Goal: Information Seeking & Learning: Learn about a topic

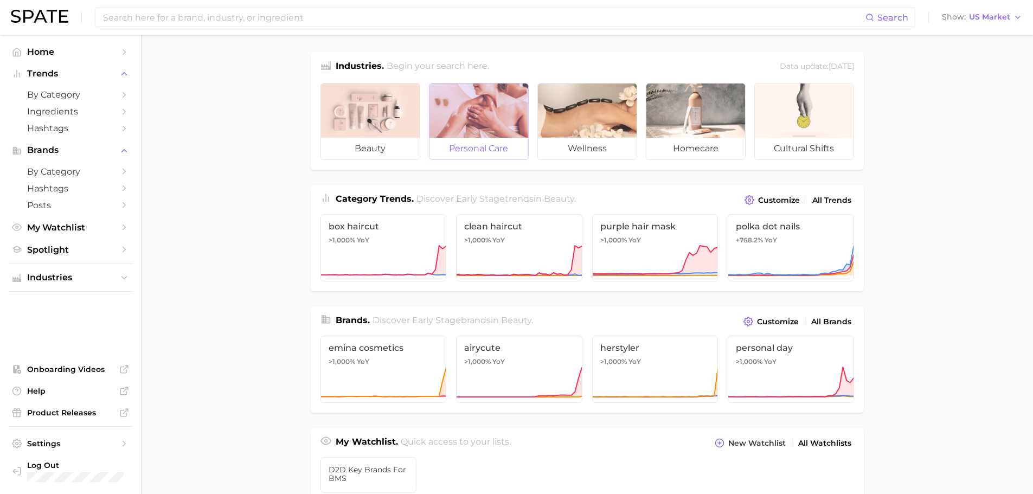
click at [482, 116] on div at bounding box center [479, 111] width 99 height 54
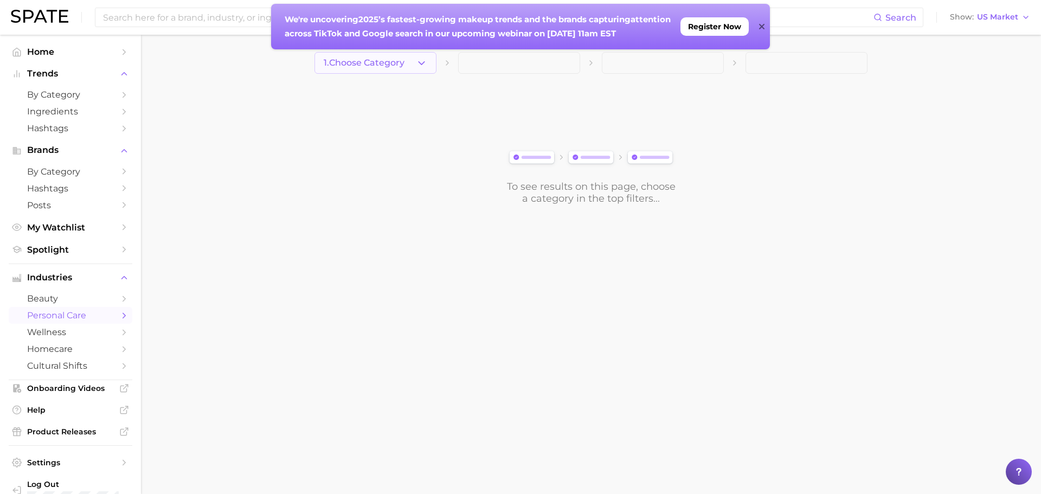
click at [423, 62] on icon "button" at bounding box center [421, 62] width 11 height 11
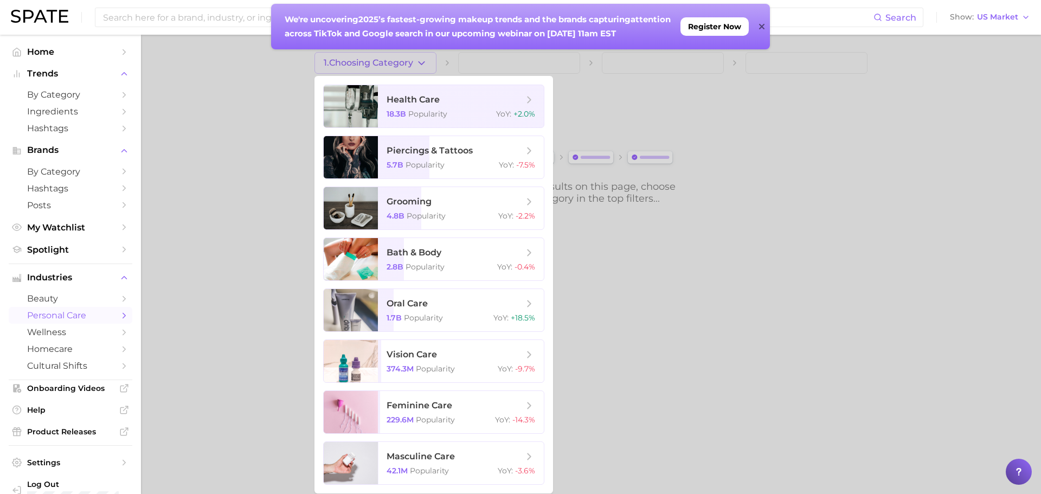
click at [164, 166] on div at bounding box center [520, 247] width 1041 height 494
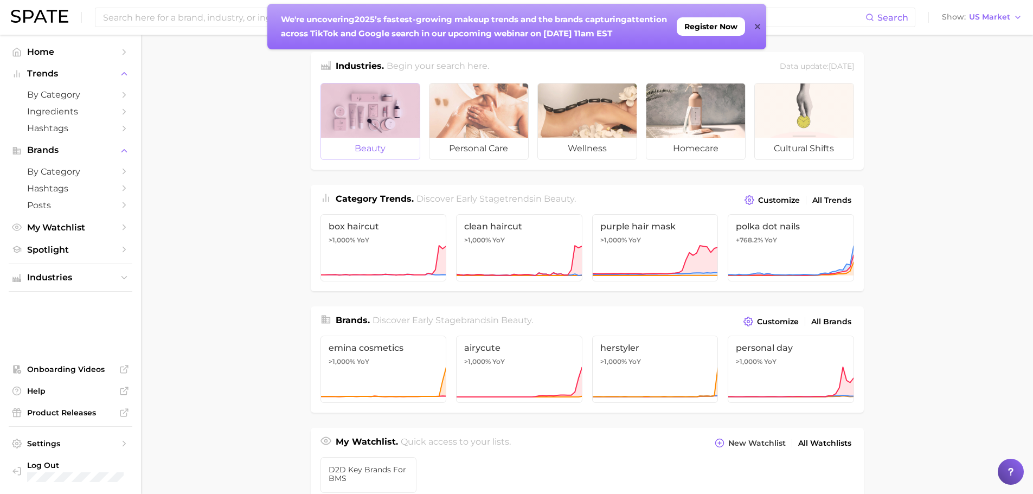
click at [379, 105] on div at bounding box center [370, 111] width 99 height 54
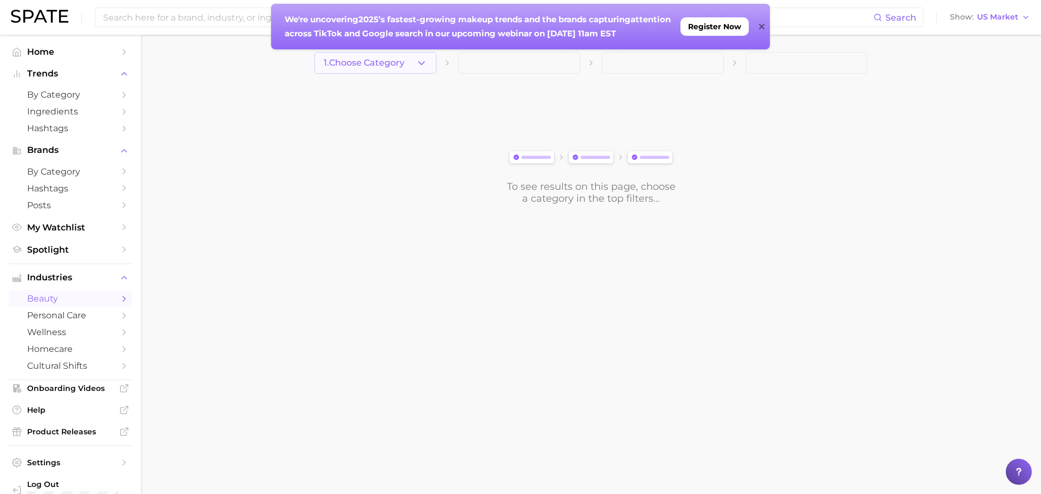
click at [423, 61] on icon "button" at bounding box center [421, 62] width 11 height 11
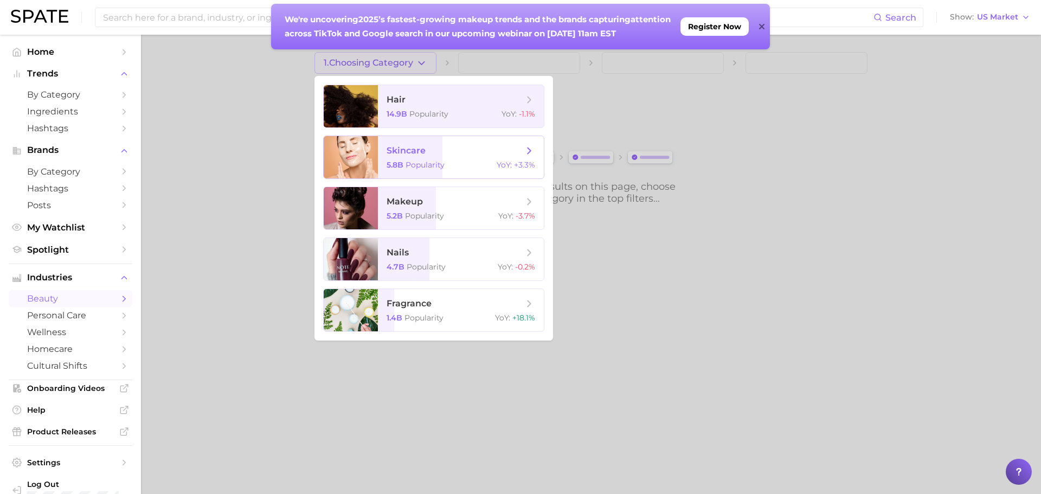
click at [407, 149] on span "skincare" at bounding box center [406, 150] width 39 height 10
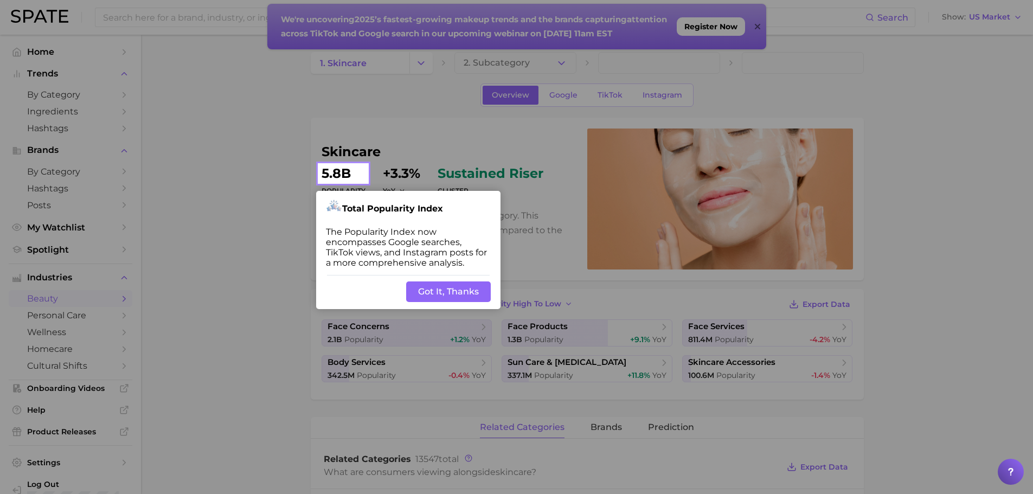
click at [475, 286] on button "Got It, Thanks" at bounding box center [448, 292] width 85 height 21
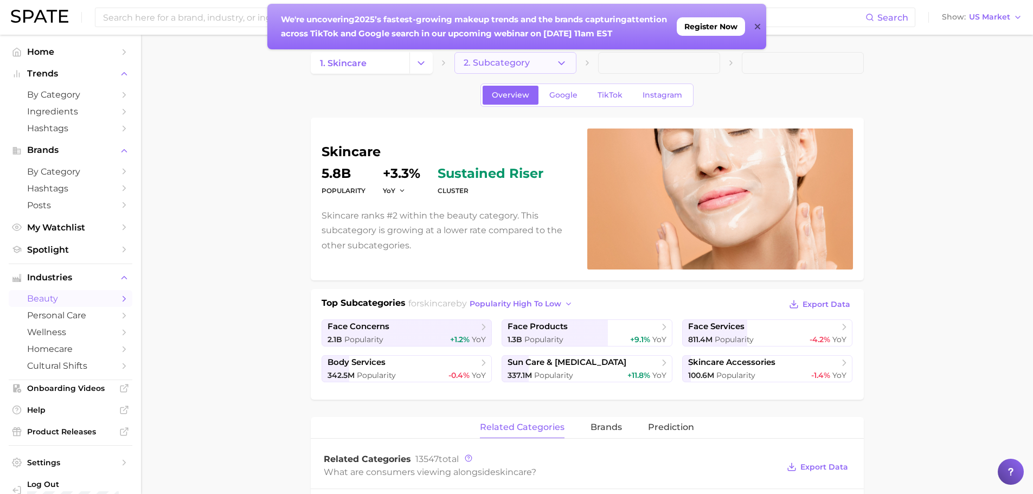
click at [562, 60] on icon "button" at bounding box center [561, 62] width 11 height 11
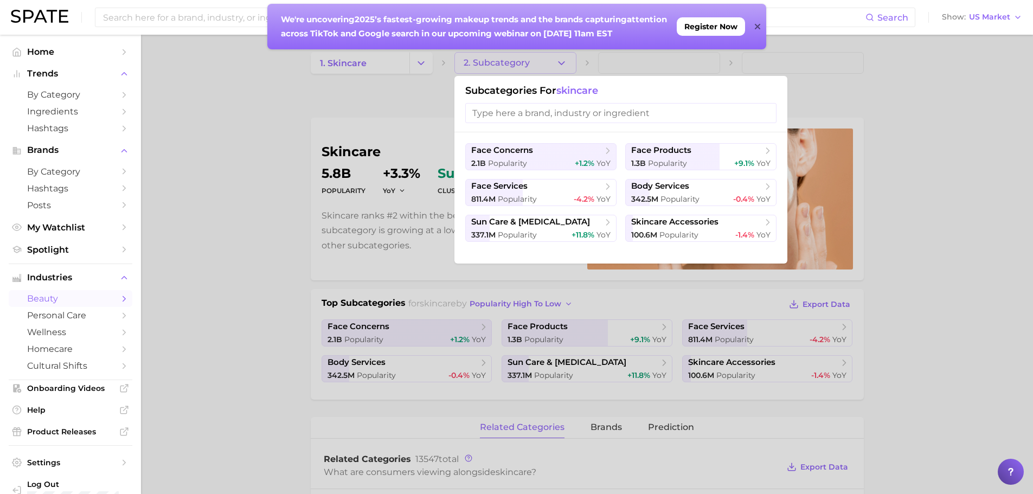
click at [181, 171] on div at bounding box center [516, 247] width 1033 height 494
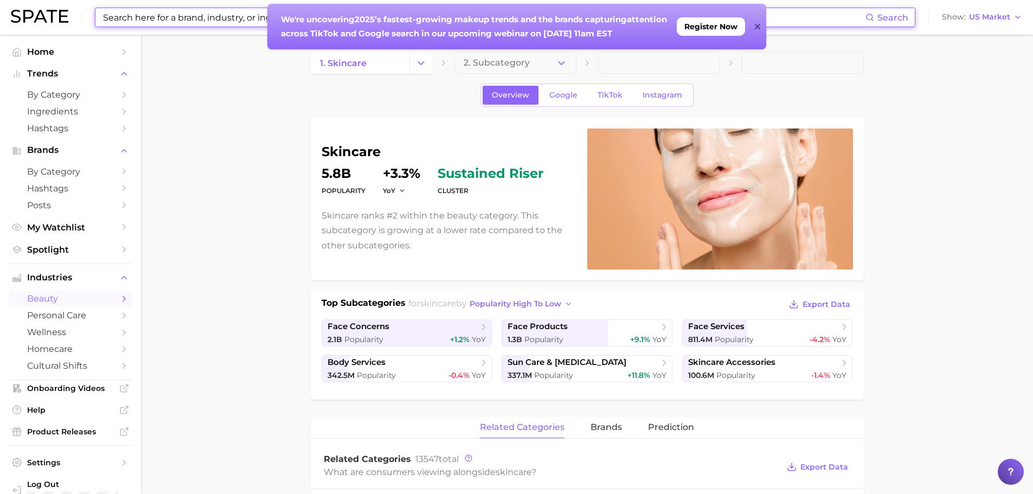
click at [842, 16] on input at bounding box center [484, 17] width 764 height 18
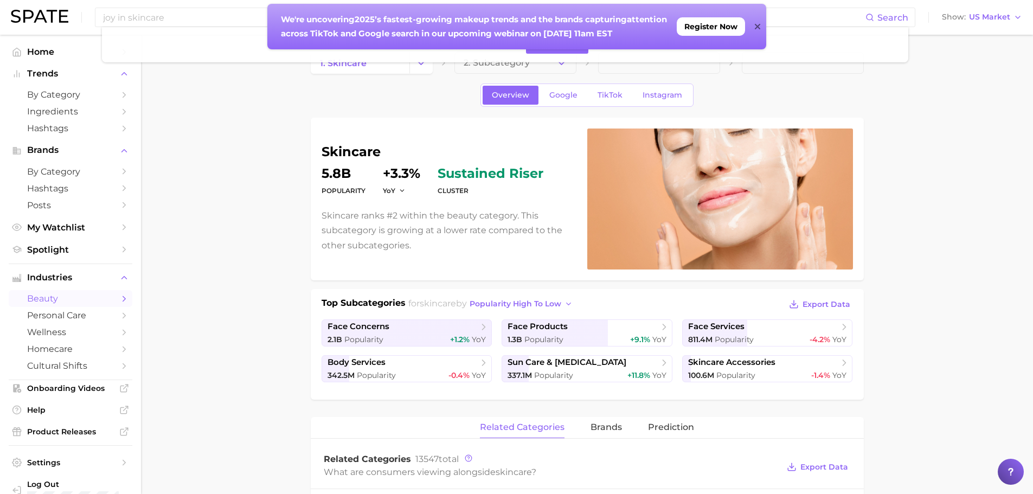
click at [758, 26] on icon at bounding box center [757, 26] width 5 height 5
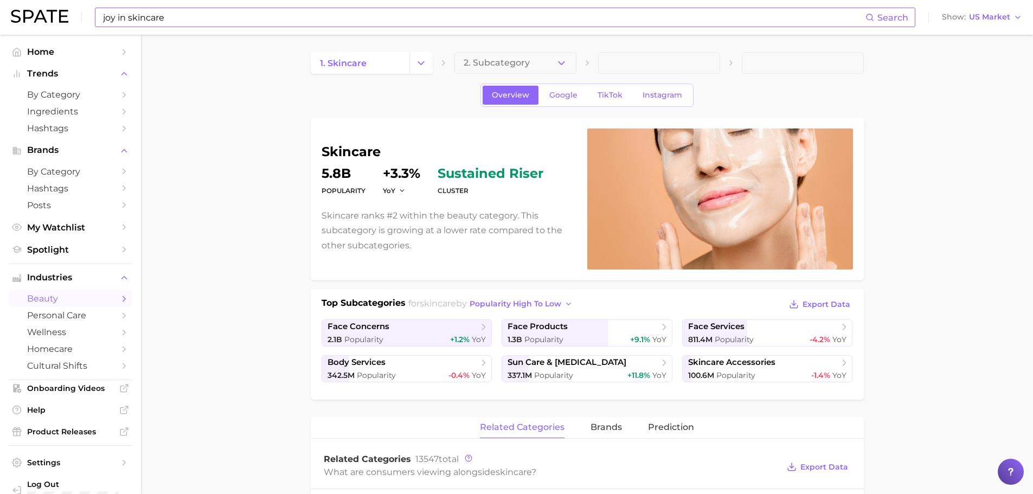
click at [889, 18] on span "Search" at bounding box center [893, 17] width 31 height 10
click at [868, 17] on icon at bounding box center [870, 17] width 9 height 9
drag, startPoint x: 184, startPoint y: 19, endPoint x: 113, endPoint y: 21, distance: 71.1
click at [113, 21] on input "joy in skincare" at bounding box center [484, 17] width 764 height 18
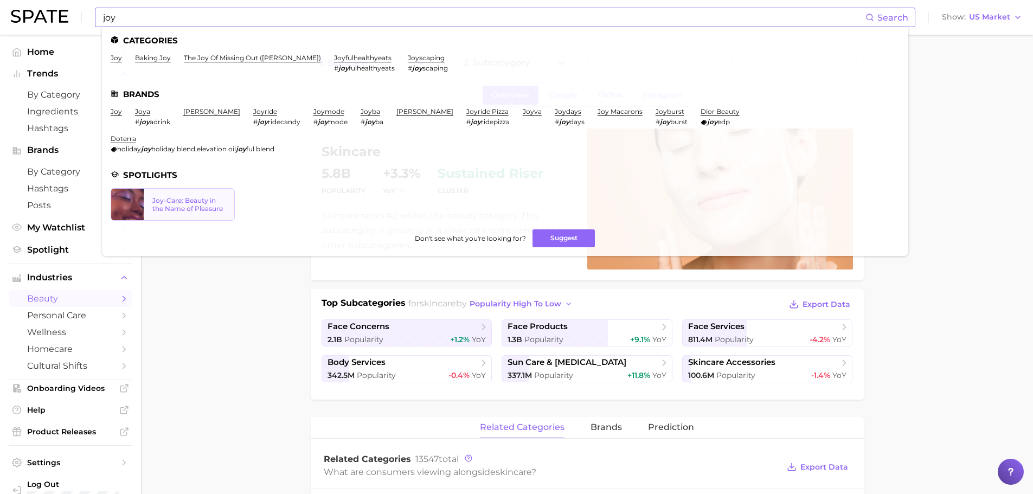
click at [170, 196] on div "Joy-Care: Beauty in the Name of Pleasure" at bounding box center [188, 204] width 73 height 16
drag, startPoint x: 145, startPoint y: 14, endPoint x: 68, endPoint y: 16, distance: 77.6
click at [68, 16] on div "joy Search Categories joy baking joy the joy of missing out ([PERSON_NAME]) joy…" at bounding box center [517, 17] width 1012 height 35
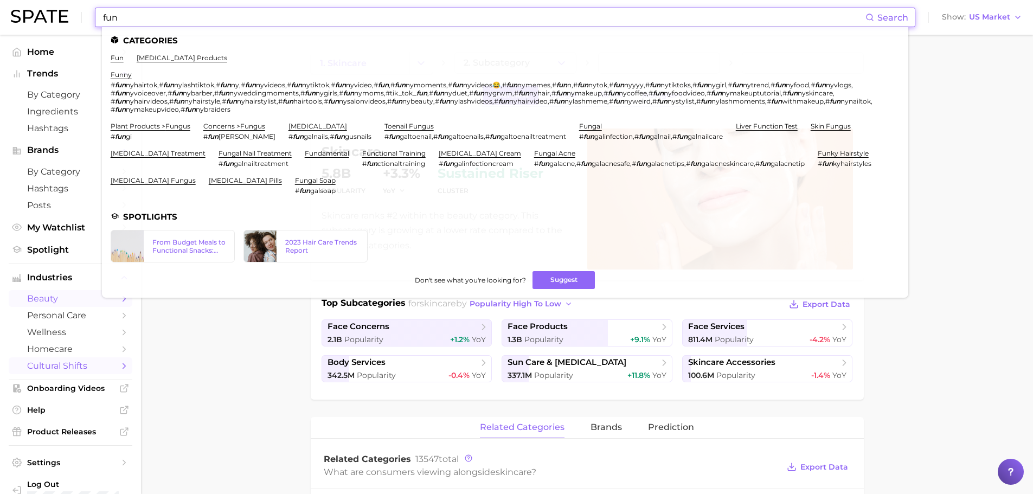
type input "fun"
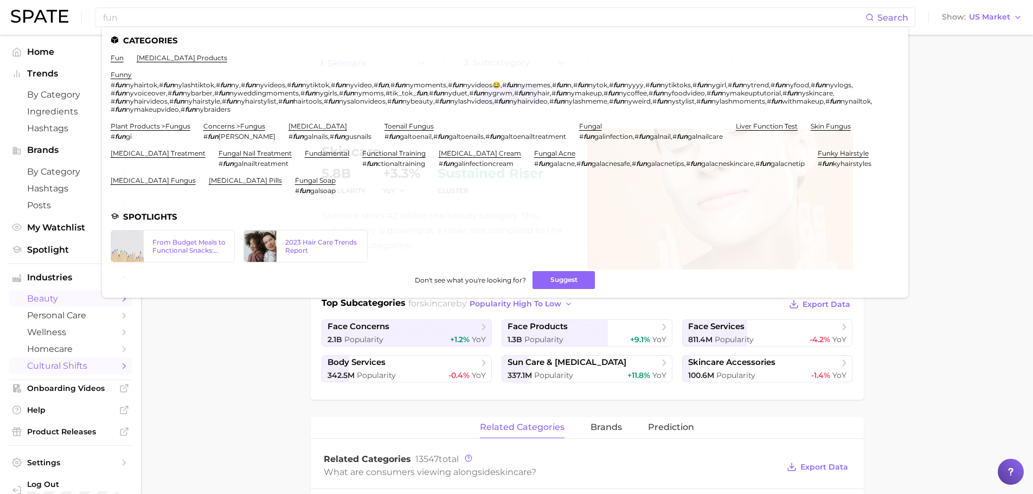
click at [119, 367] on icon "Sidebar" at bounding box center [124, 366] width 10 height 10
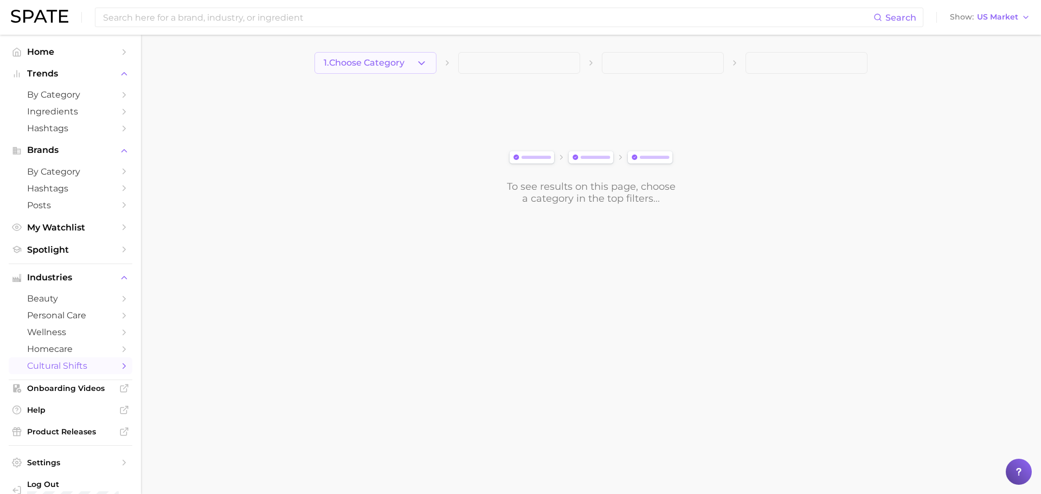
click at [421, 61] on icon "button" at bounding box center [421, 62] width 11 height 11
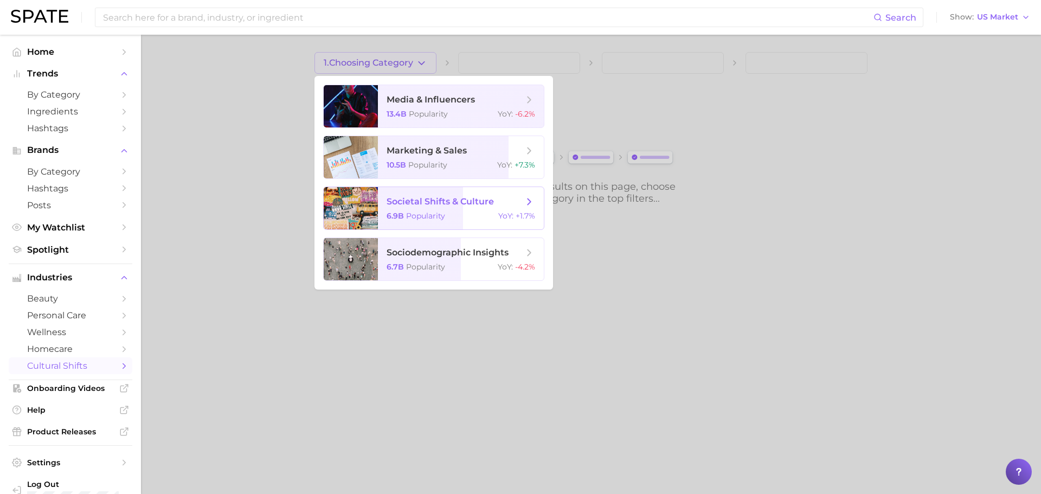
click at [452, 205] on span "societal shifts & culture" at bounding box center [440, 201] width 107 height 10
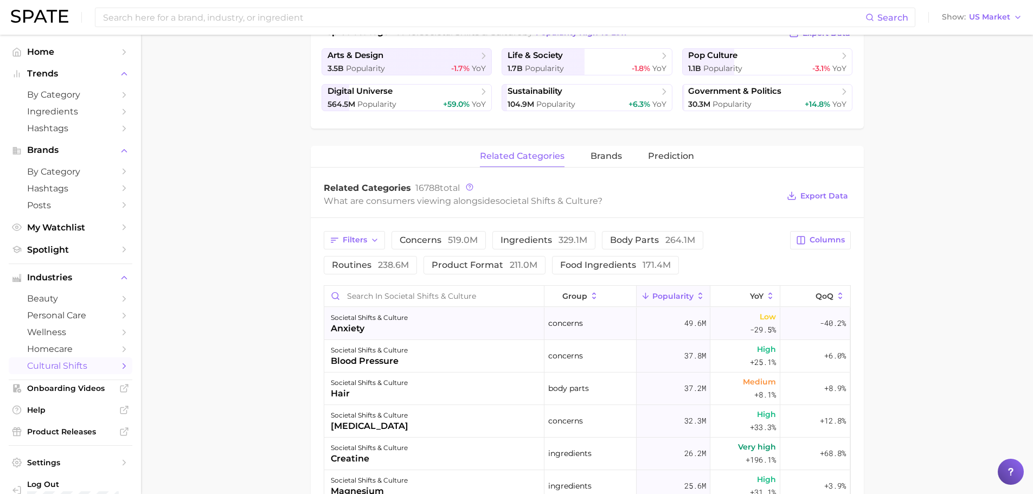
click at [407, 323] on div "societal shifts & culture" at bounding box center [369, 317] width 77 height 13
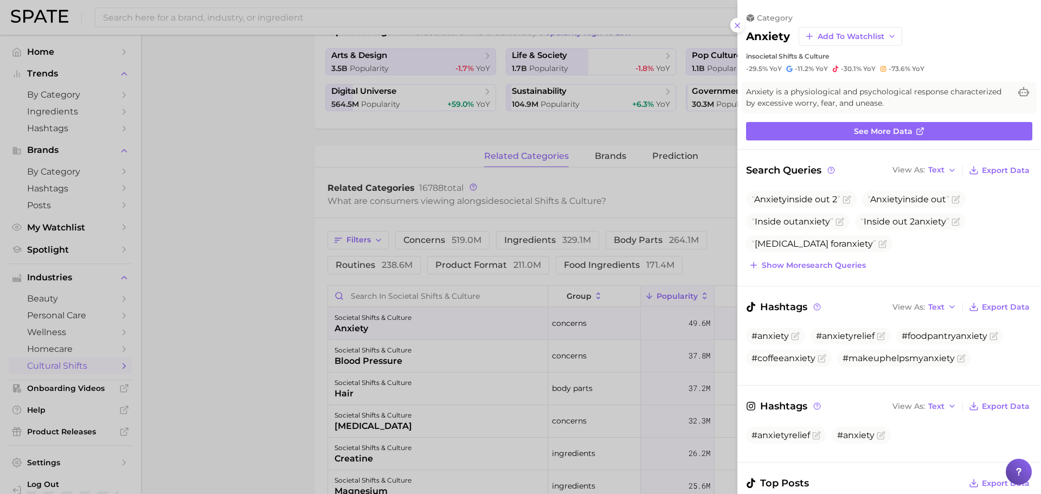
click at [875, 124] on link "See more data" at bounding box center [889, 131] width 286 height 18
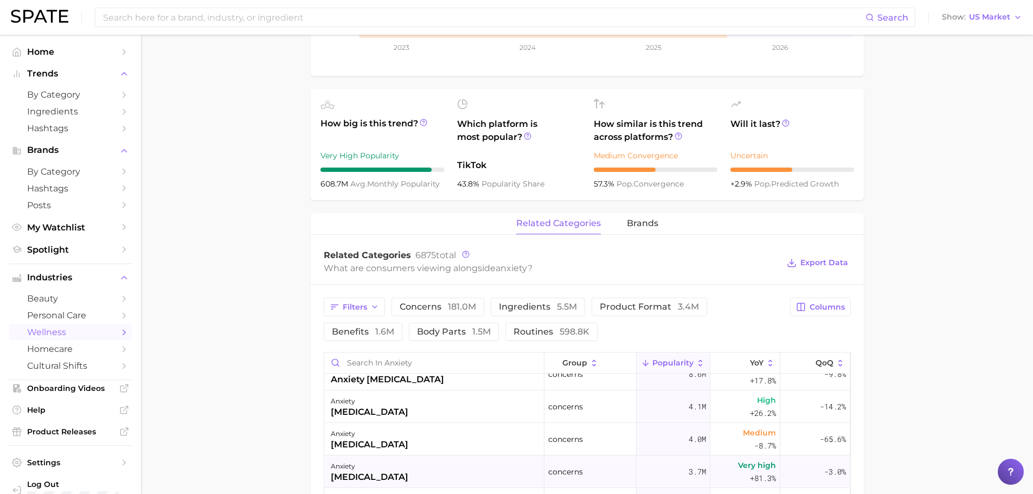
scroll to position [271, 0]
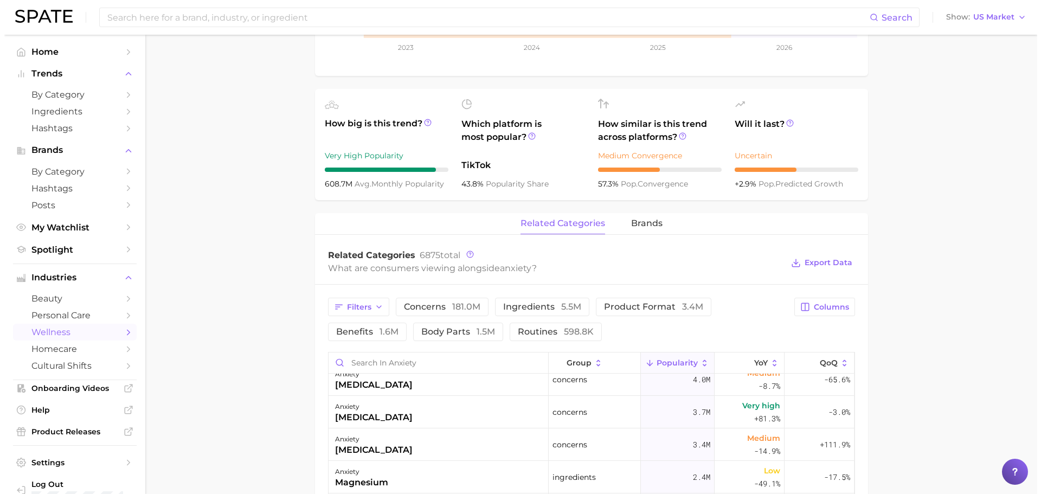
scroll to position [271, 0]
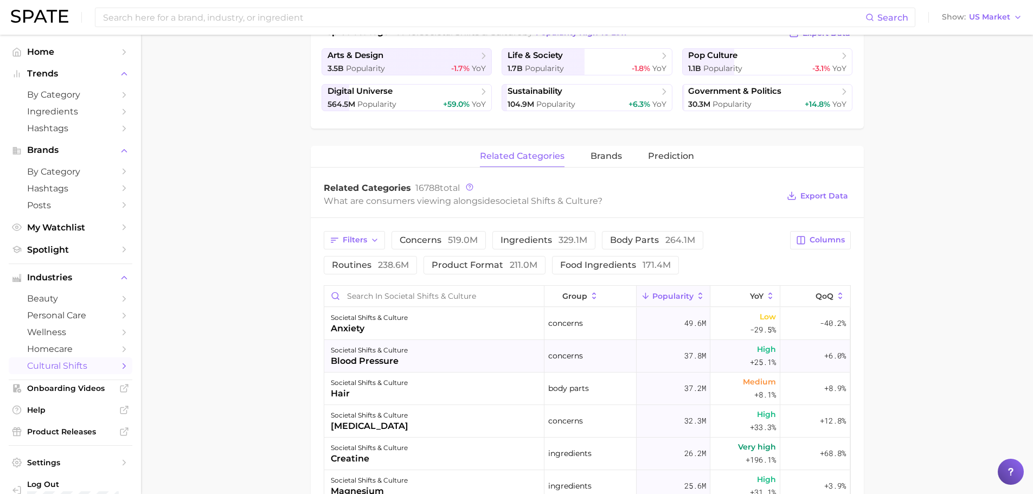
click at [421, 355] on div "societal shifts & [MEDICAL_DATA] pressure" at bounding box center [434, 356] width 220 height 33
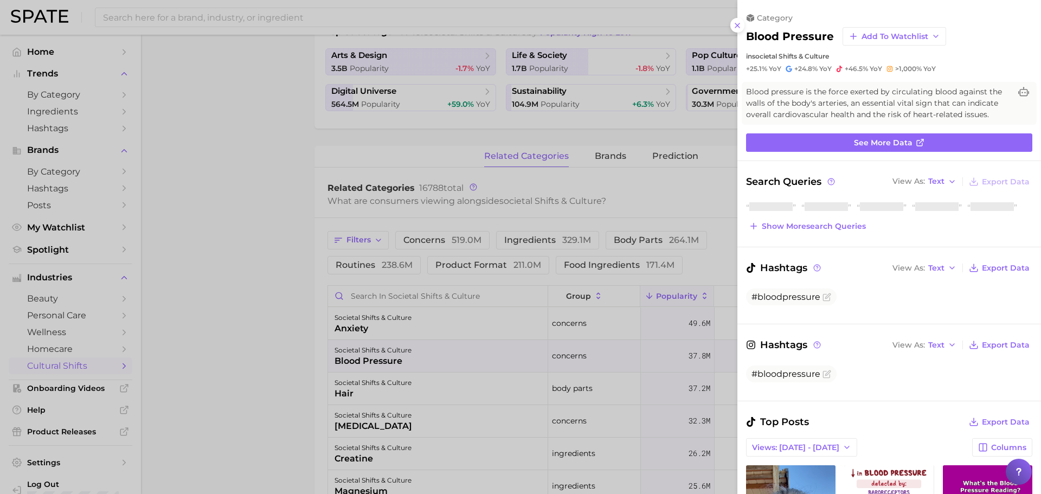
scroll to position [0, 0]
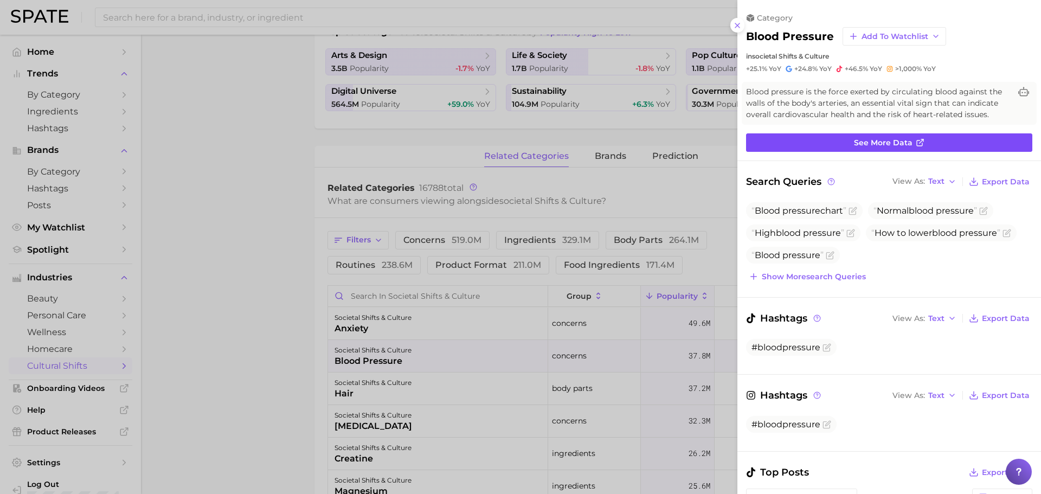
click at [891, 149] on link "See more data" at bounding box center [889, 142] width 286 height 18
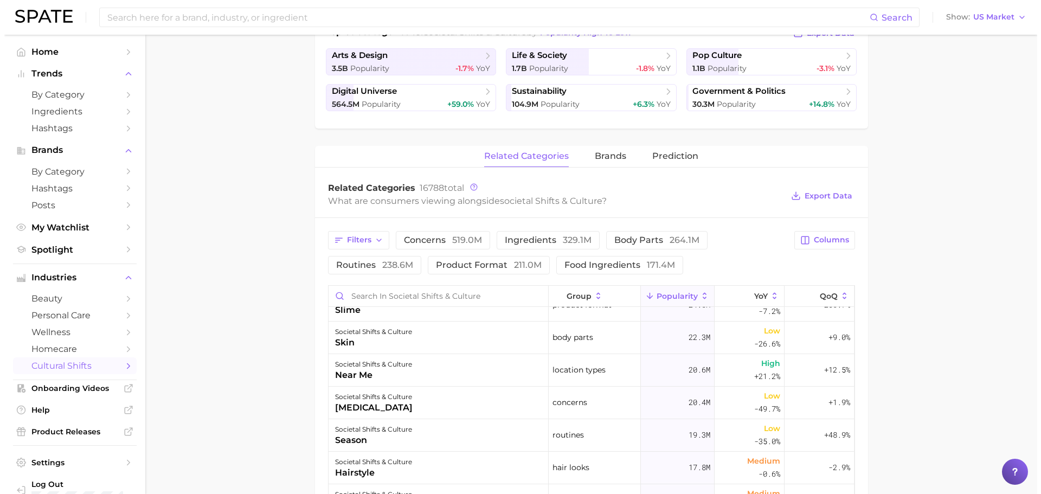
scroll to position [271, 0]
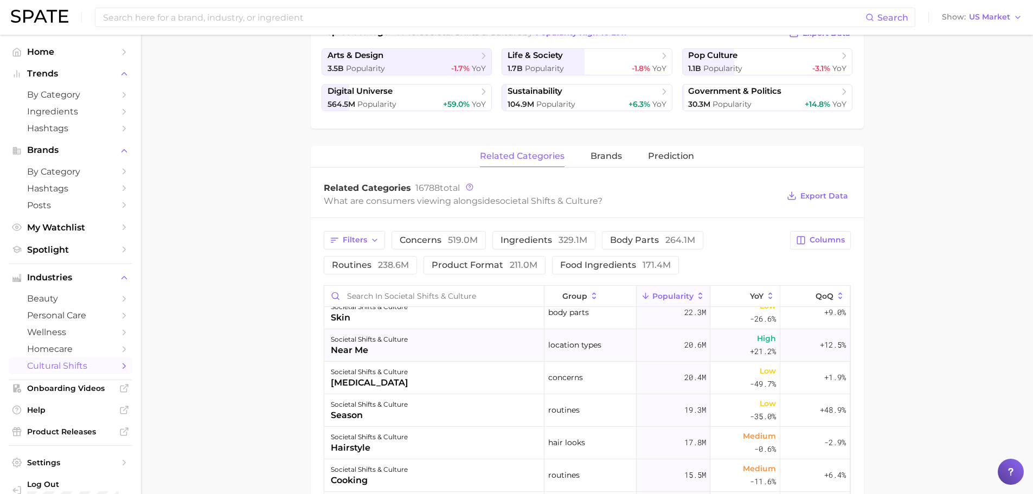
click at [469, 346] on div "societal shifts & culture near me" at bounding box center [434, 345] width 220 height 33
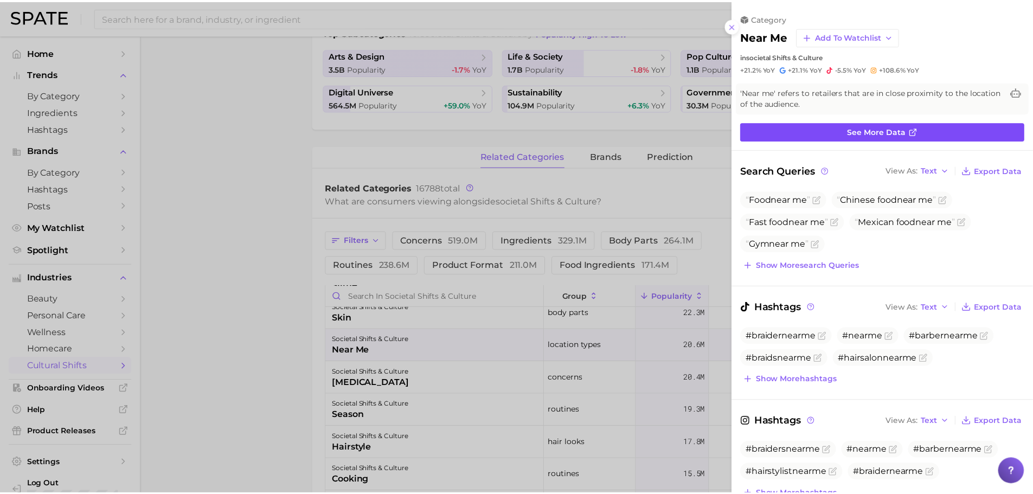
scroll to position [0, 0]
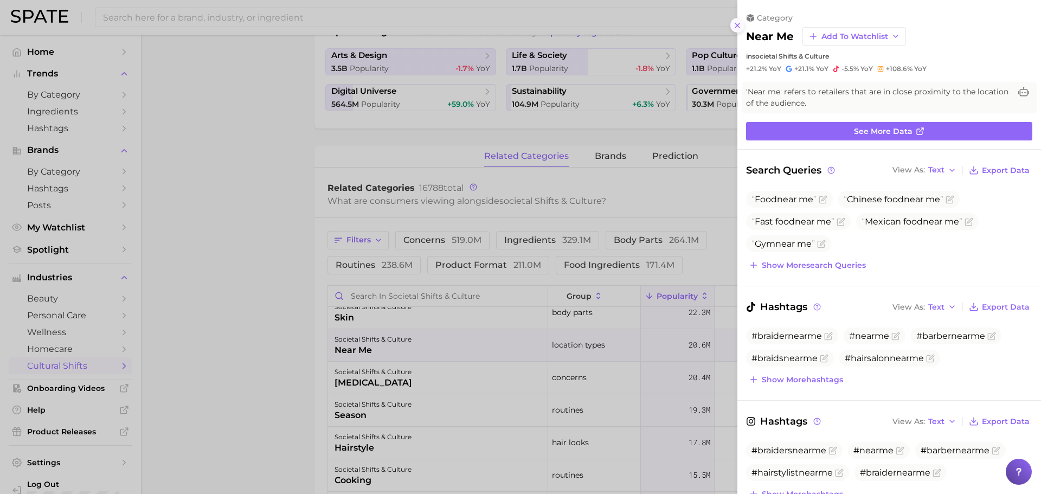
click at [740, 24] on icon at bounding box center [737, 25] width 9 height 9
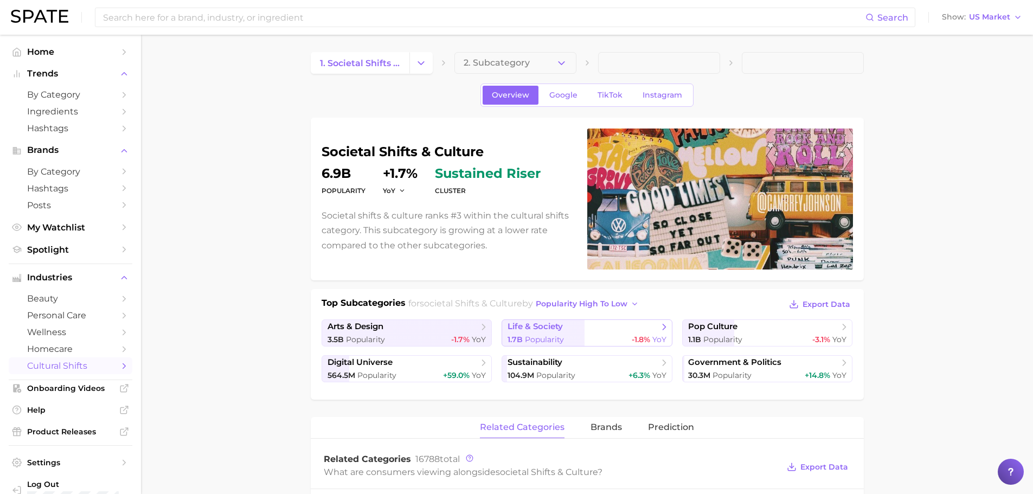
click at [534, 337] on span "Popularity" at bounding box center [544, 340] width 39 height 10
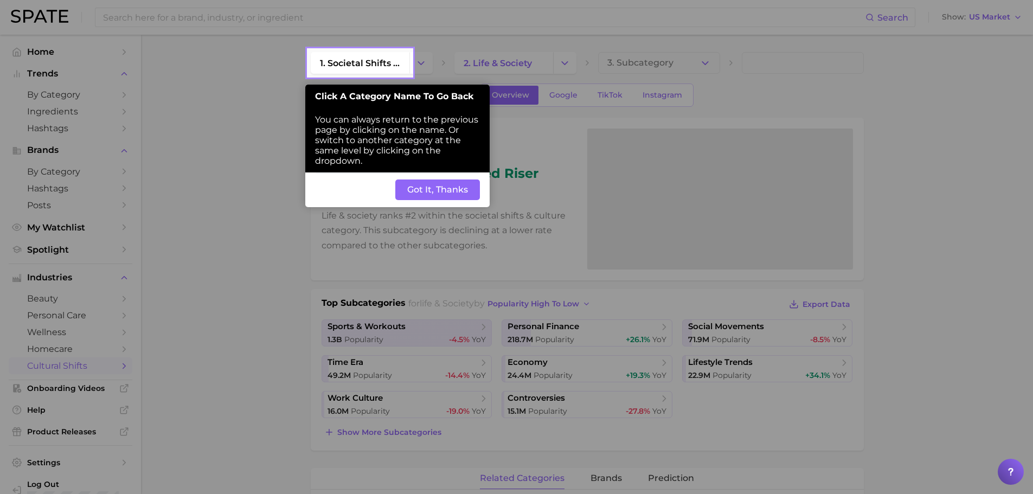
click at [443, 191] on button "Got It, Thanks" at bounding box center [437, 190] width 85 height 21
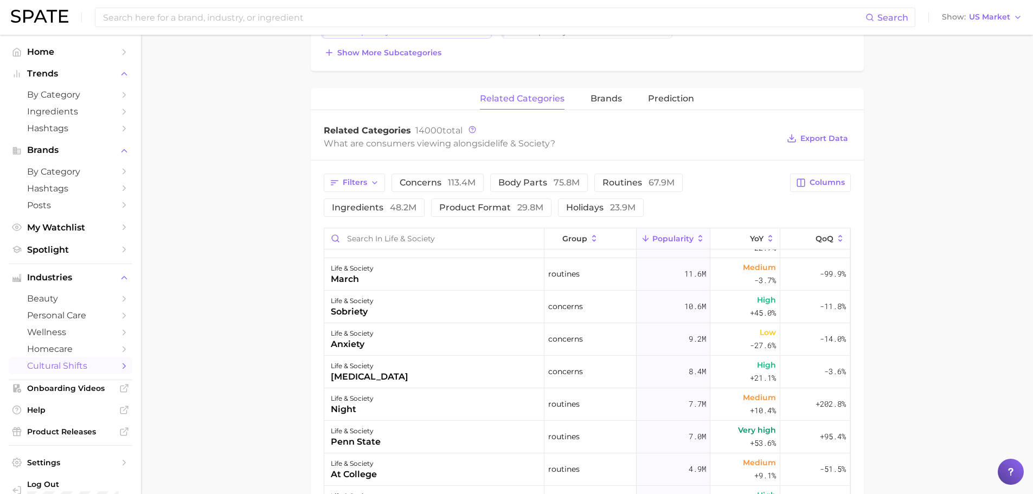
scroll to position [163, 0]
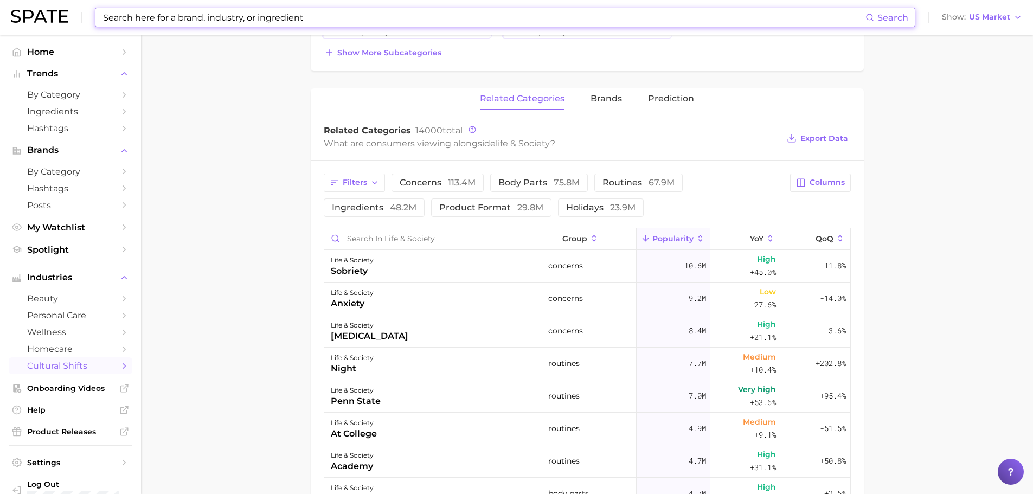
click at [405, 23] on input at bounding box center [484, 17] width 764 height 18
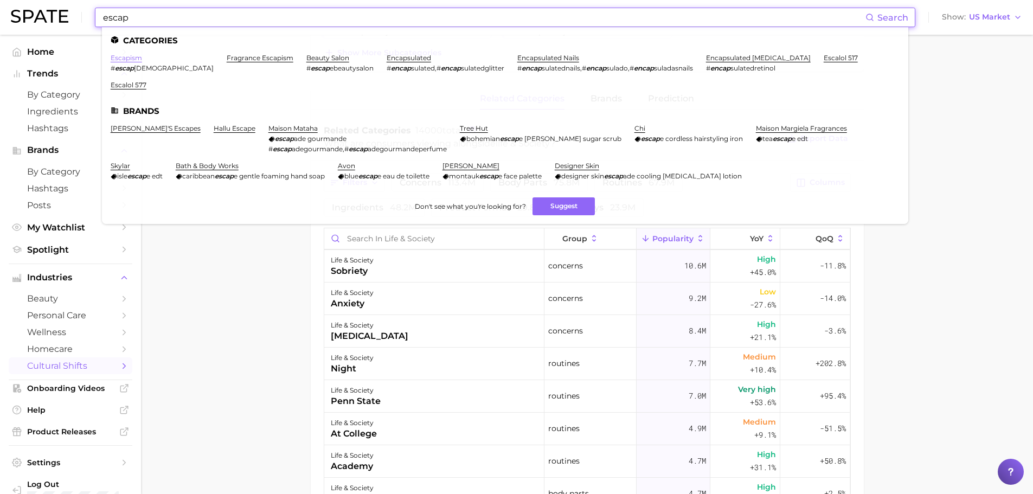
type input "escap"
click at [137, 57] on link "escapism" at bounding box center [126, 58] width 31 height 8
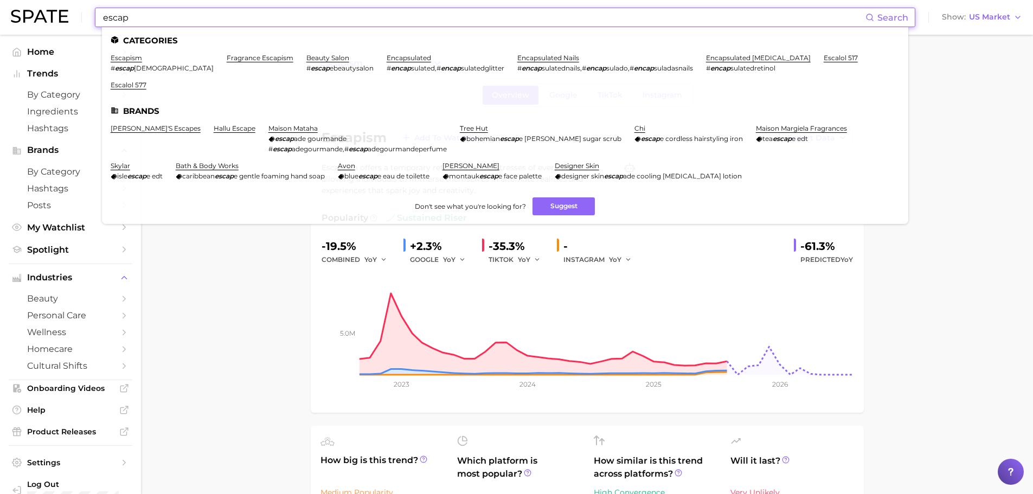
click at [131, 14] on input "escap" at bounding box center [484, 17] width 764 height 18
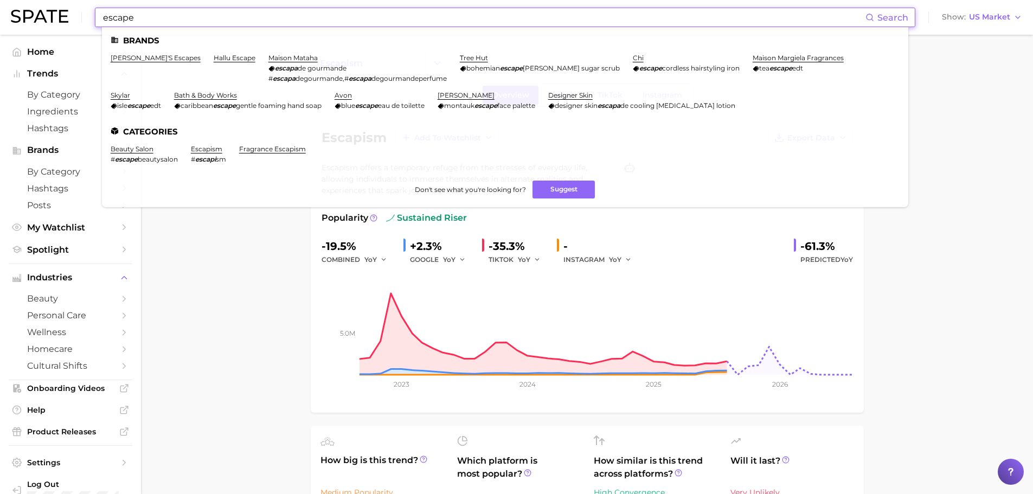
drag, startPoint x: 138, startPoint y: 20, endPoint x: 0, endPoint y: -15, distance: 142.7
click at [0, 0] on html "escape Search Brands [PERSON_NAME]'s escapes hallu escape maison [PERSON_NAME] …" at bounding box center [516, 247] width 1033 height 494
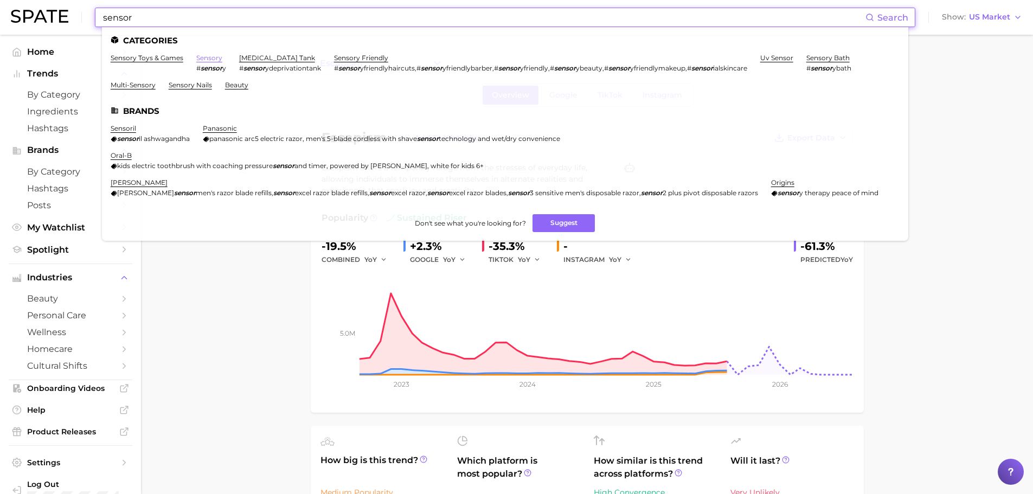
type input "sensor"
click at [200, 55] on link "sensory" at bounding box center [209, 58] width 26 height 8
